Goal: Task Accomplishment & Management: Manage account settings

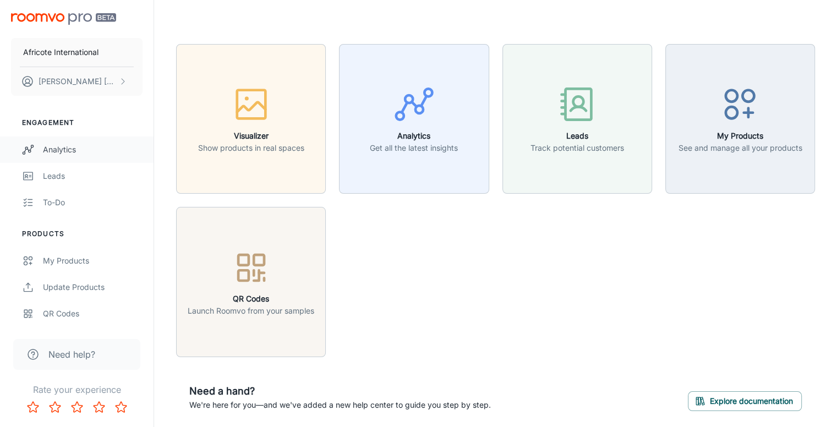
click at [69, 148] on div "Analytics" at bounding box center [93, 150] width 100 height 12
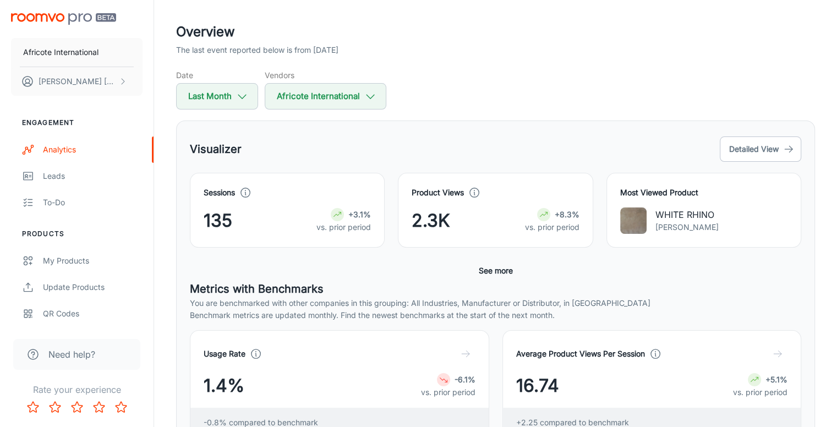
scroll to position [50, 0]
click at [248, 105] on button "Last Month" at bounding box center [217, 97] width 82 height 26
select select "8"
select select "2025"
select select "8"
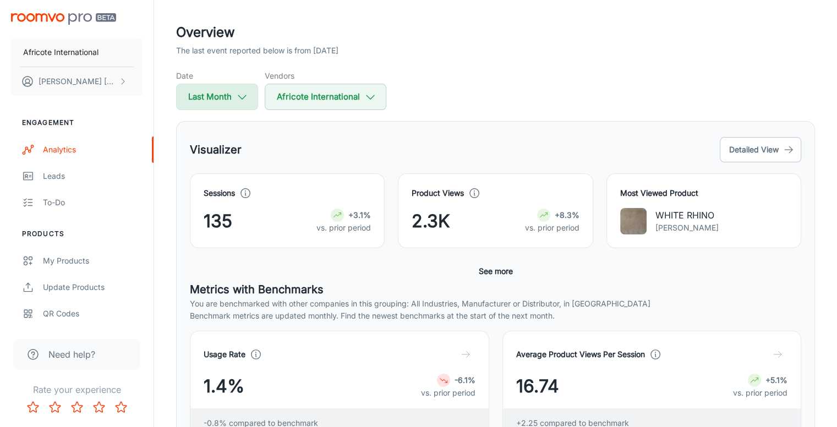
select select "2025"
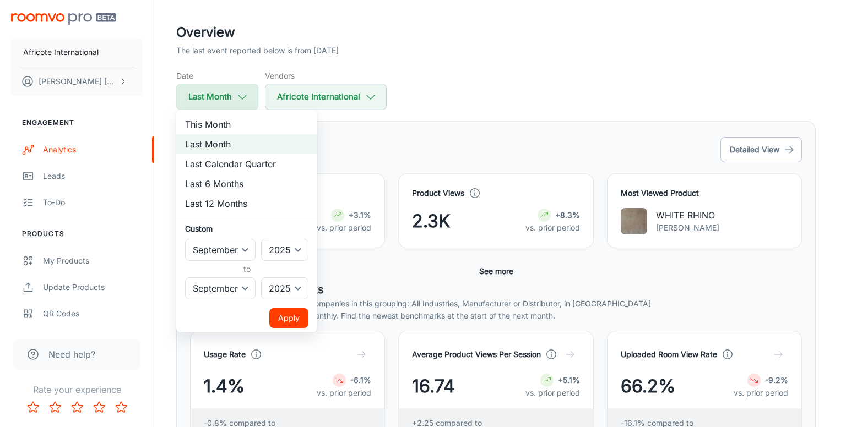
click at [248, 105] on div at bounding box center [423, 213] width 846 height 427
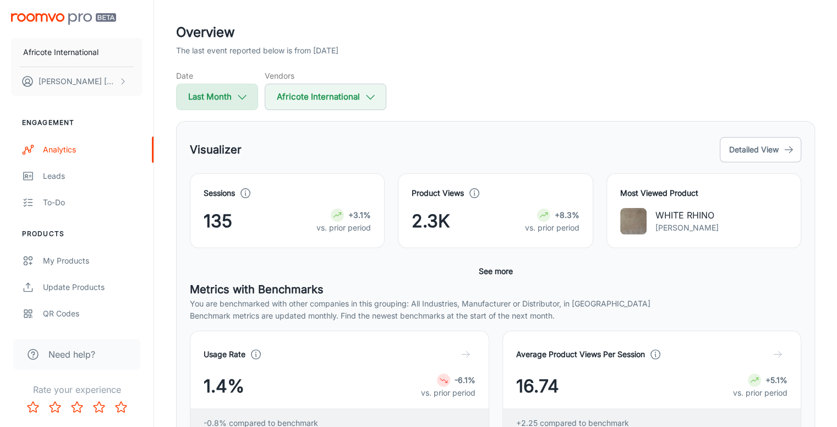
click at [237, 94] on icon "button" at bounding box center [242, 97] width 12 height 12
select select "8"
select select "2025"
select select "8"
select select "2025"
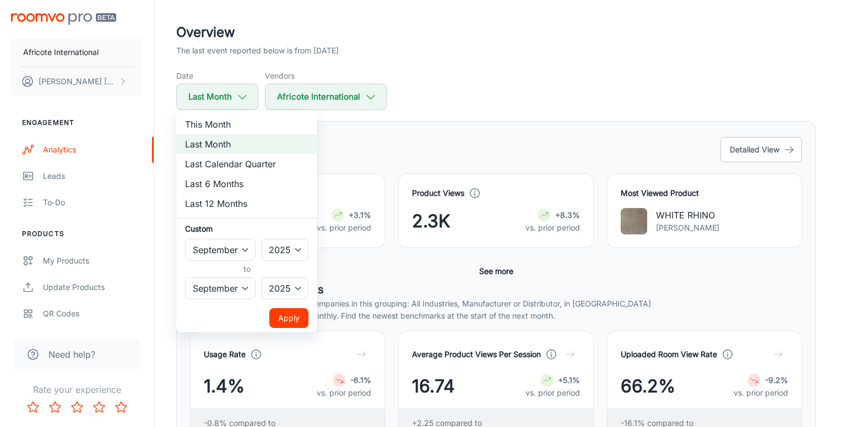
click at [387, 132] on div at bounding box center [423, 213] width 846 height 427
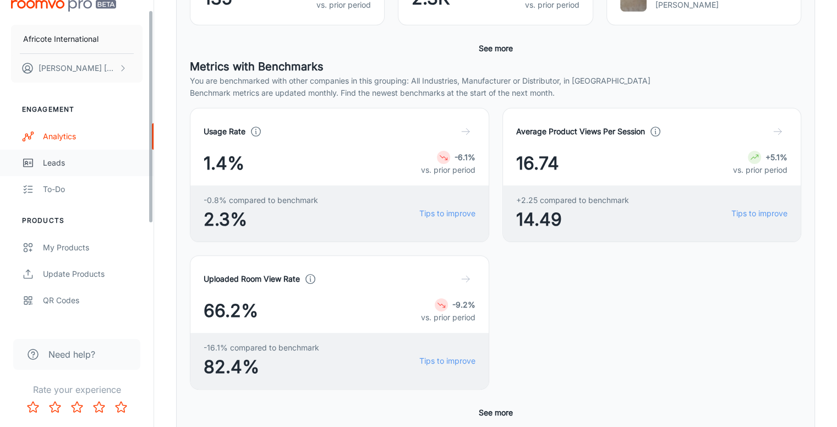
scroll to position [15, 0]
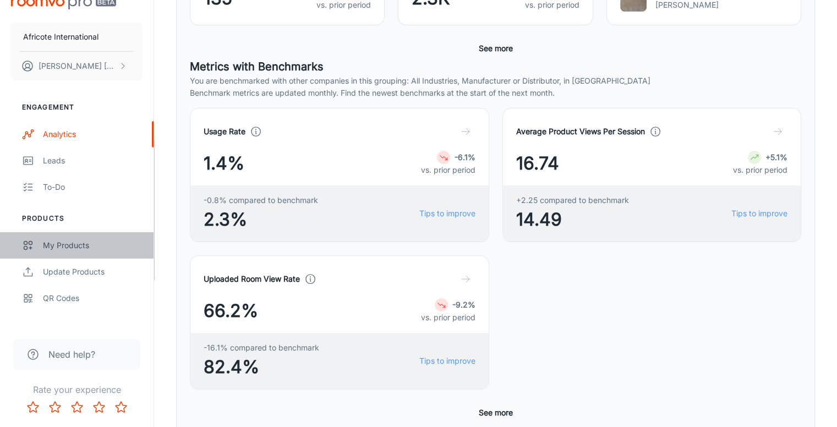
click at [97, 249] on div "My Products" at bounding box center [93, 246] width 100 height 12
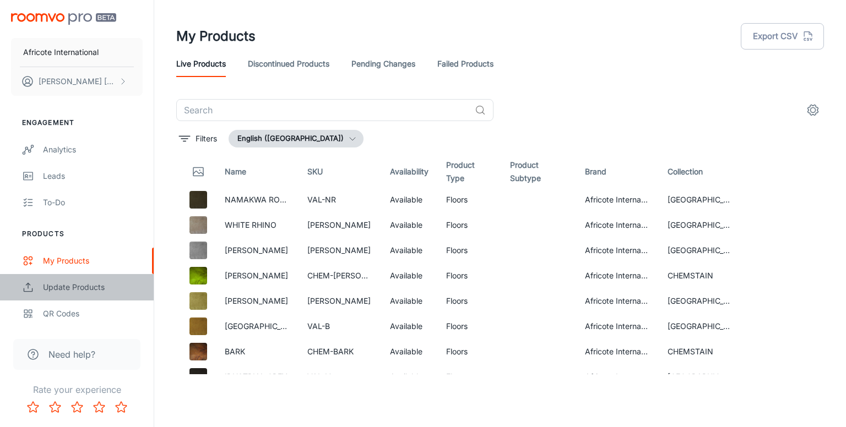
click at [80, 289] on div "Update Products" at bounding box center [93, 287] width 100 height 12
